Goal: Task Accomplishment & Management: Use online tool/utility

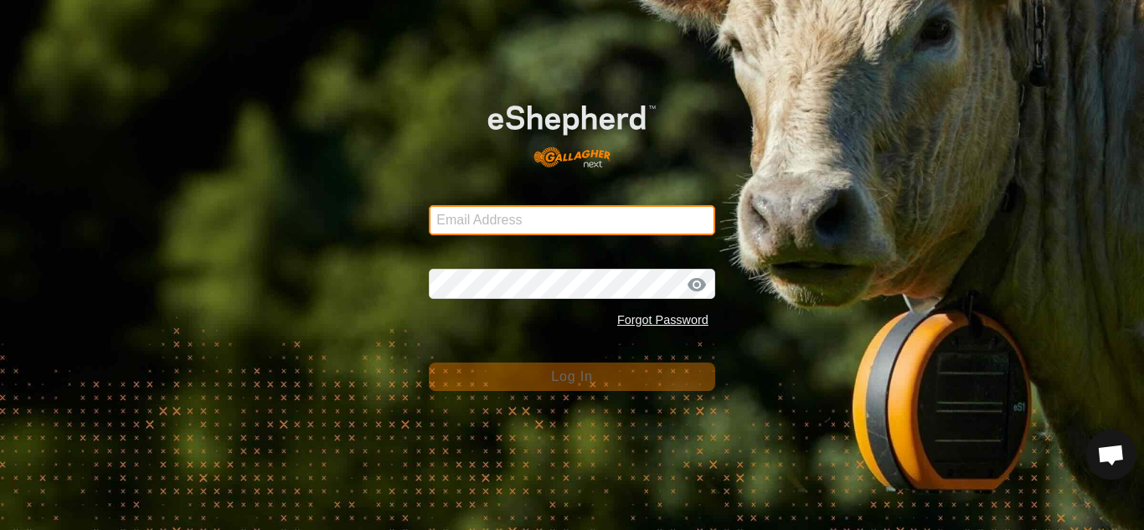
click at [530, 225] on input "Email Address" at bounding box center [572, 220] width 287 height 30
type input "[EMAIL_ADDRESS][DOMAIN_NAME]"
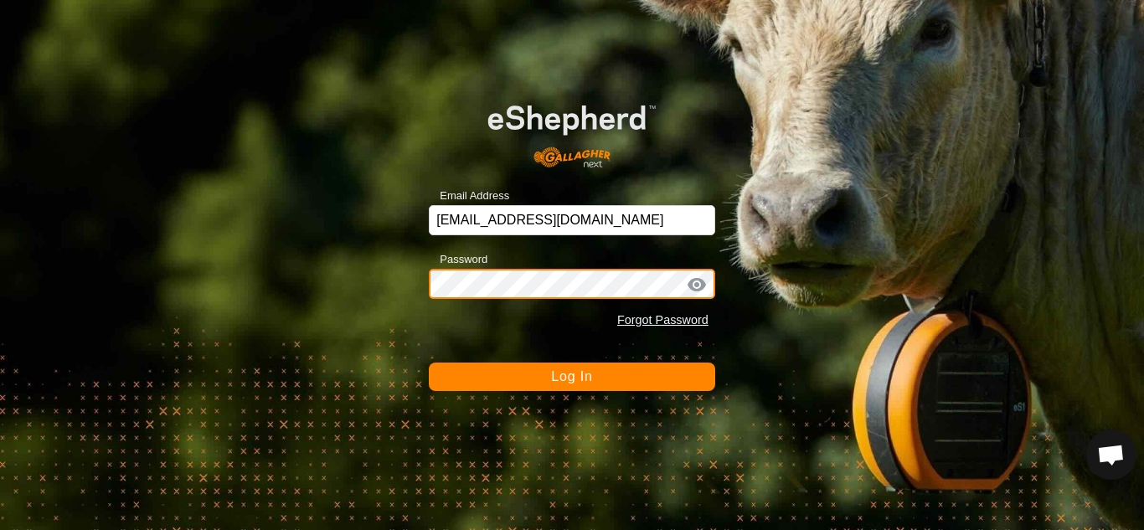
click at [429, 363] on button "Log In" at bounding box center [572, 377] width 287 height 28
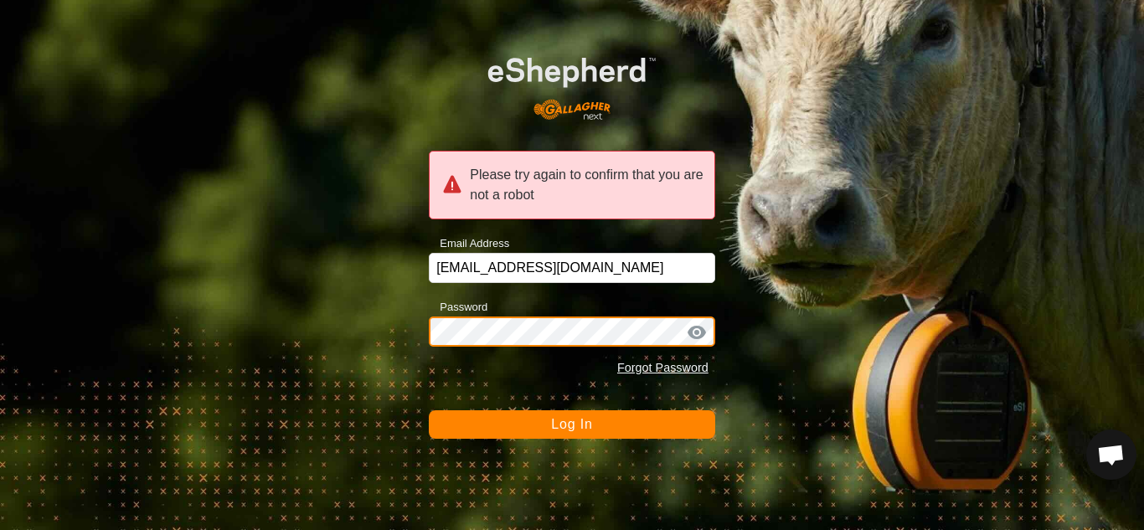
click at [429, 411] on button "Log In" at bounding box center [572, 425] width 287 height 28
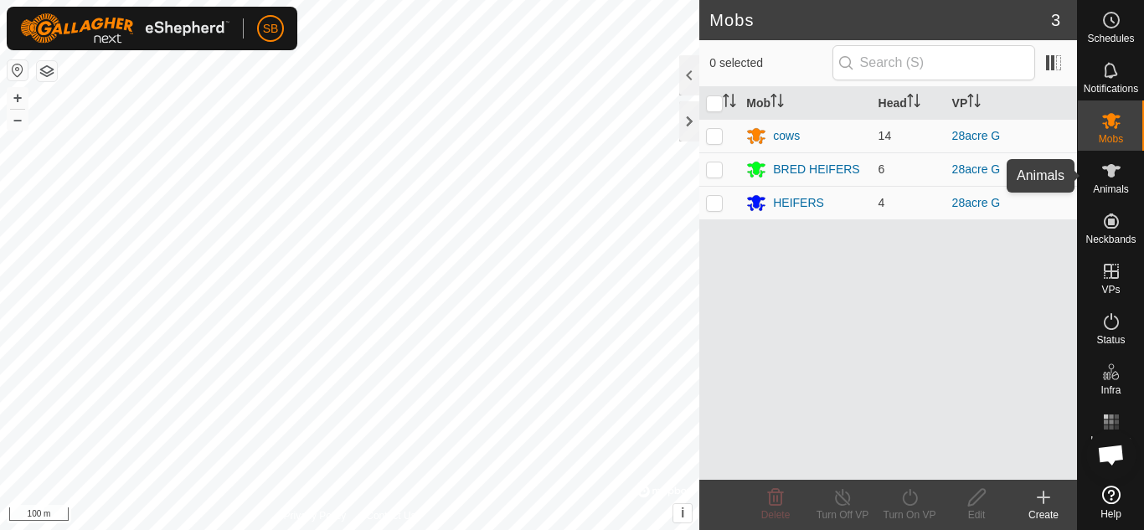
click at [1118, 188] on span "Animals" at bounding box center [1111, 189] width 36 height 10
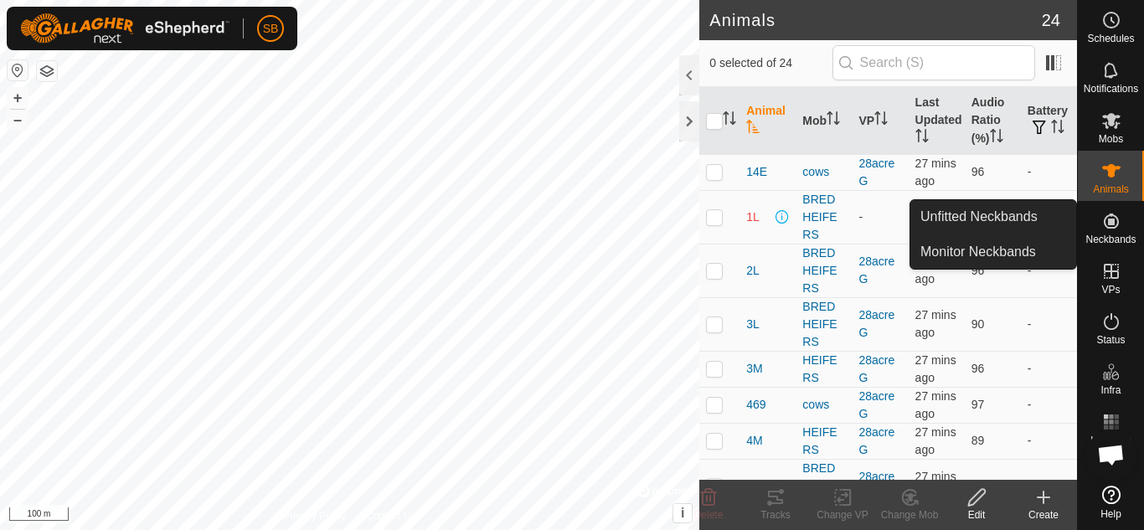
click at [1107, 232] on es-neckbands-svg-icon at bounding box center [1112, 221] width 30 height 27
click at [1049, 216] on link "Unfitted Neckbands" at bounding box center [994, 217] width 166 height 34
